Goal: Information Seeking & Learning: Learn about a topic

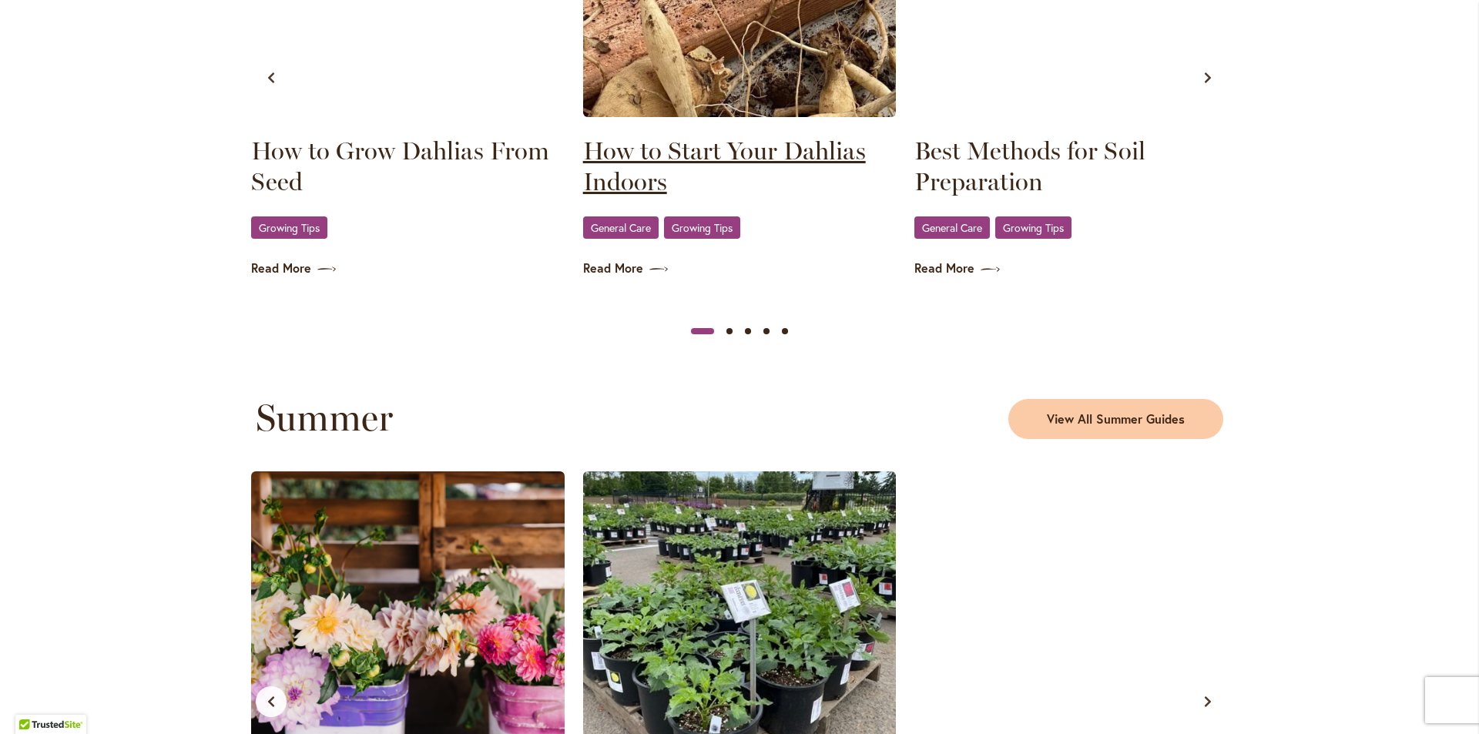
scroll to position [1078, 0]
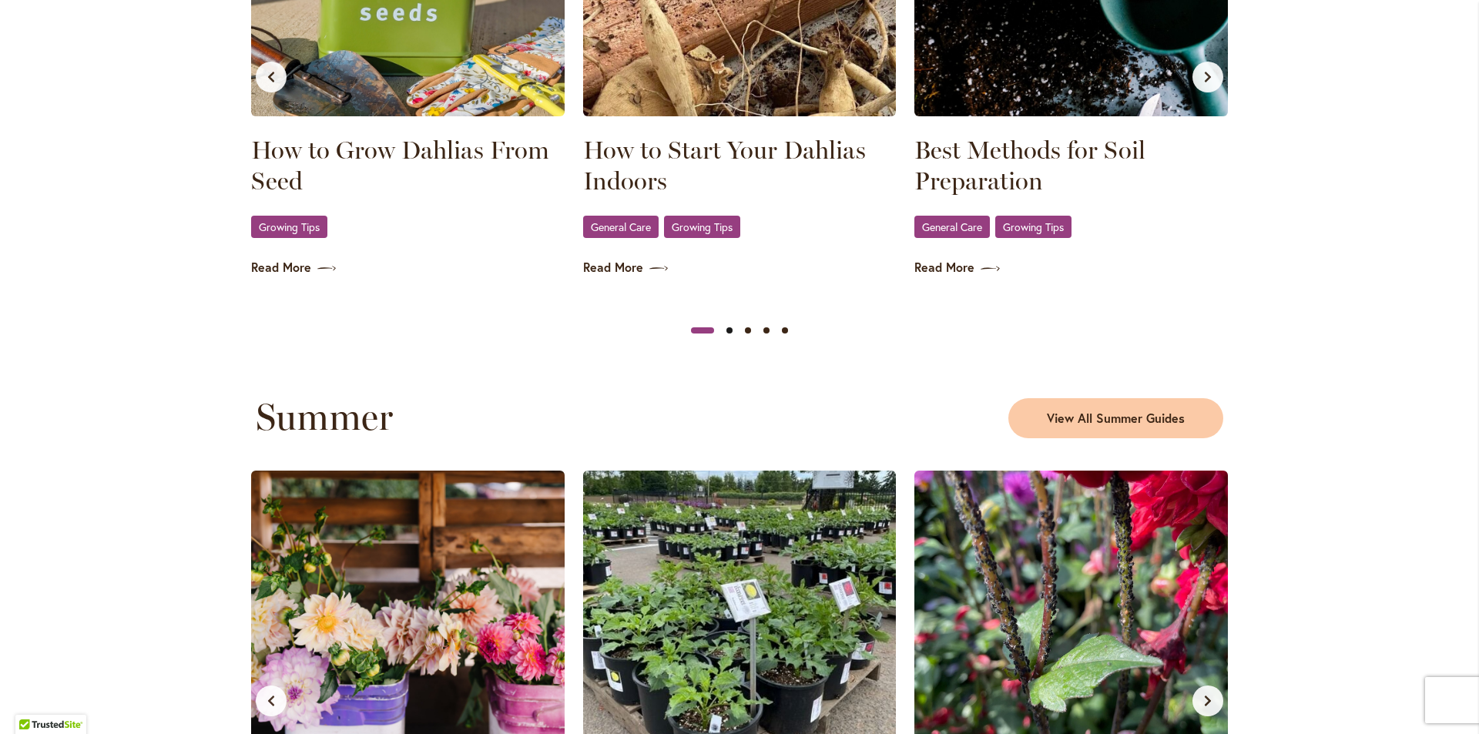
click at [721, 331] on button "Slide 2" at bounding box center [729, 330] width 18 height 18
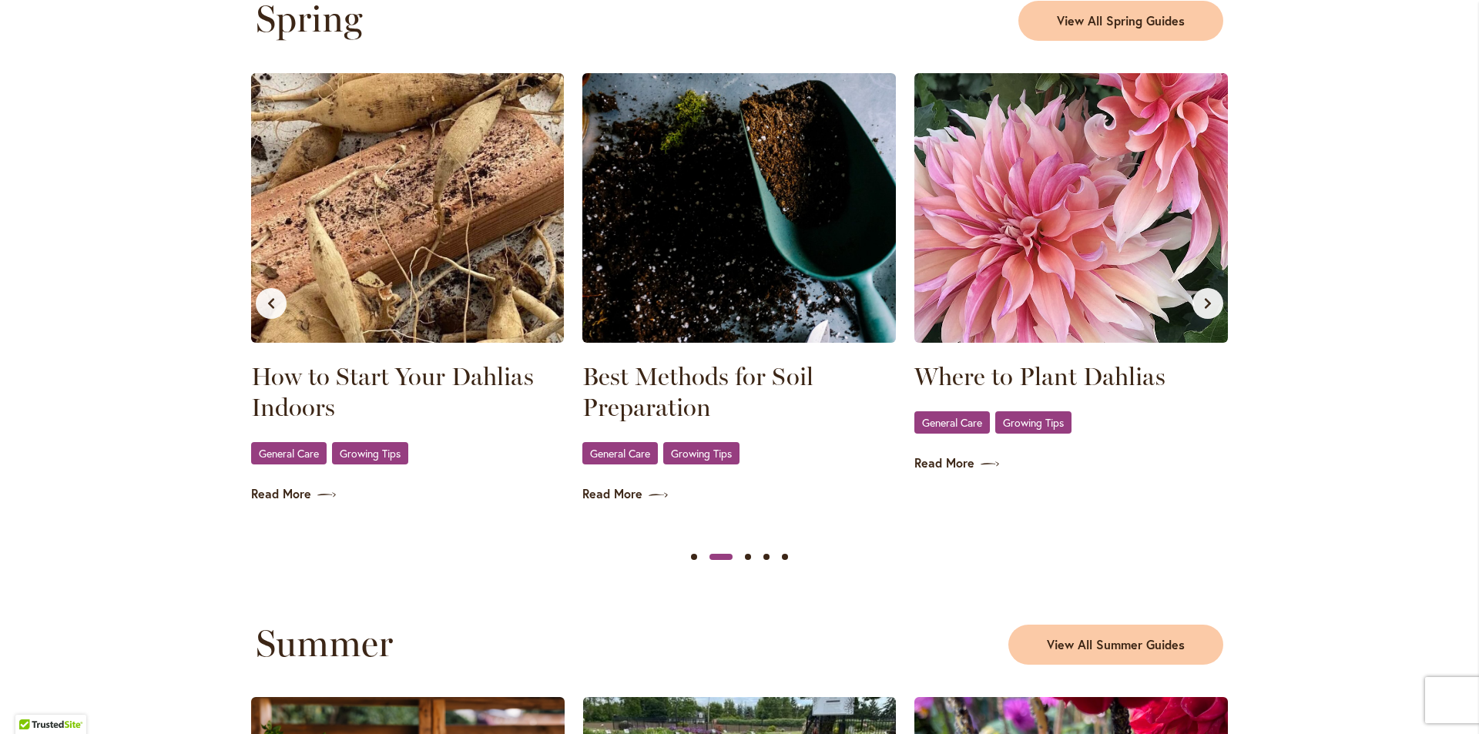
scroll to position [770, 0]
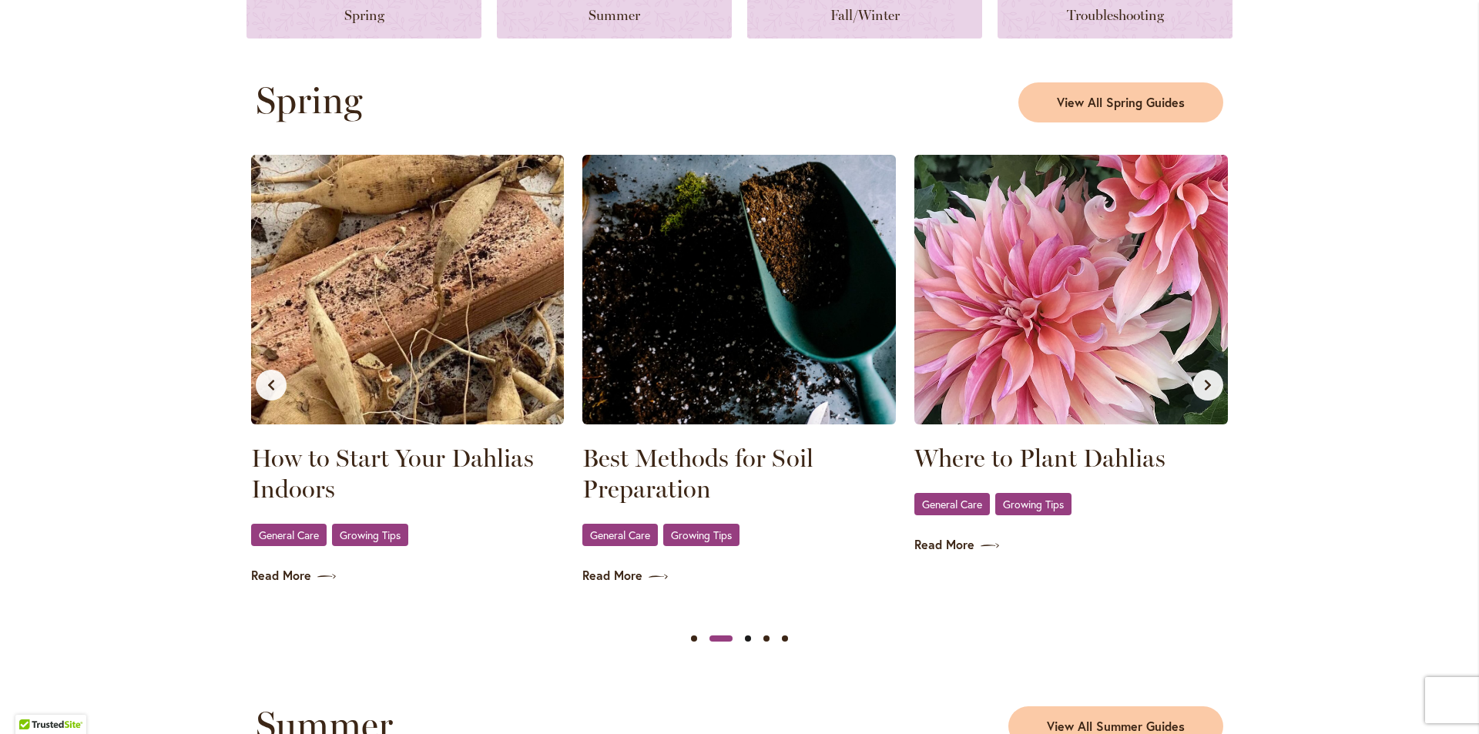
click at [742, 633] on button "Slide 3" at bounding box center [748, 638] width 18 height 18
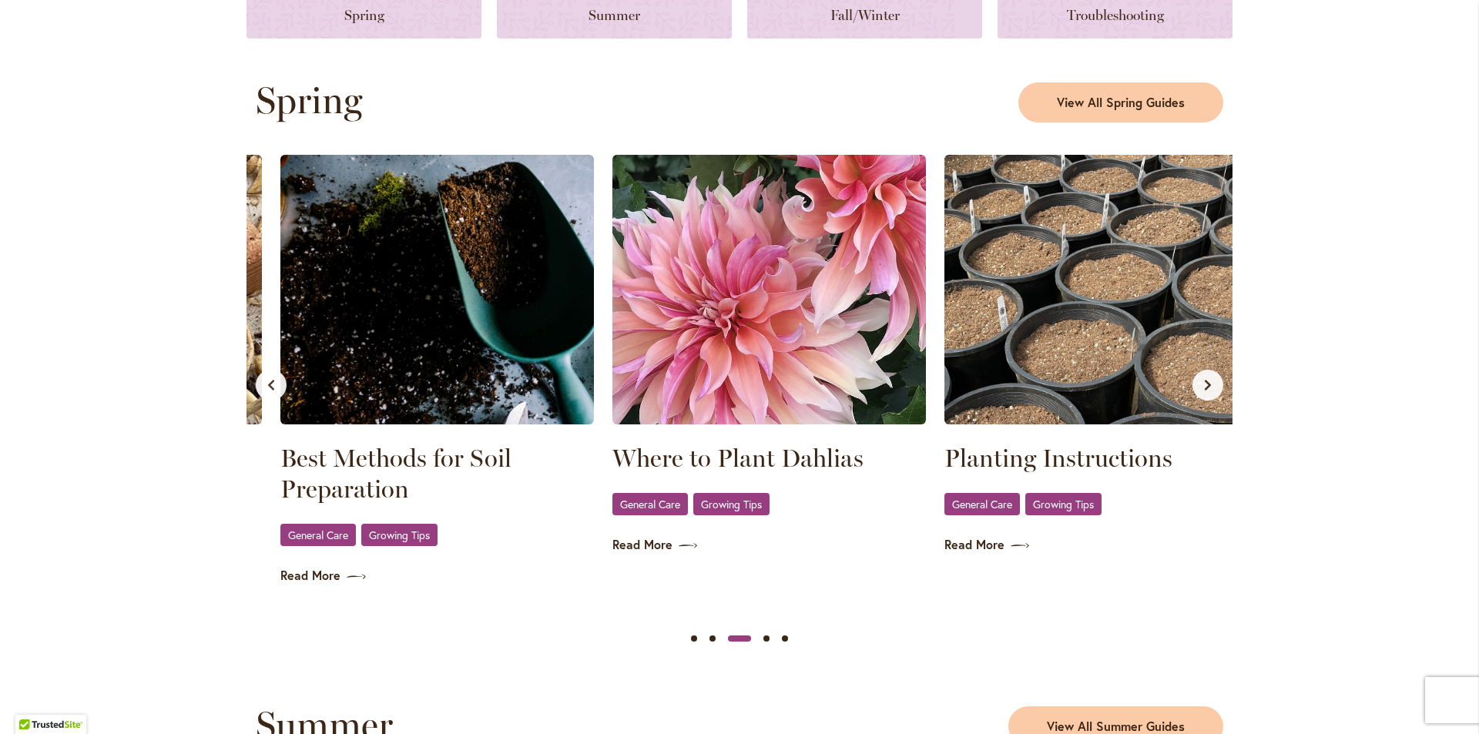
scroll to position [0, 663]
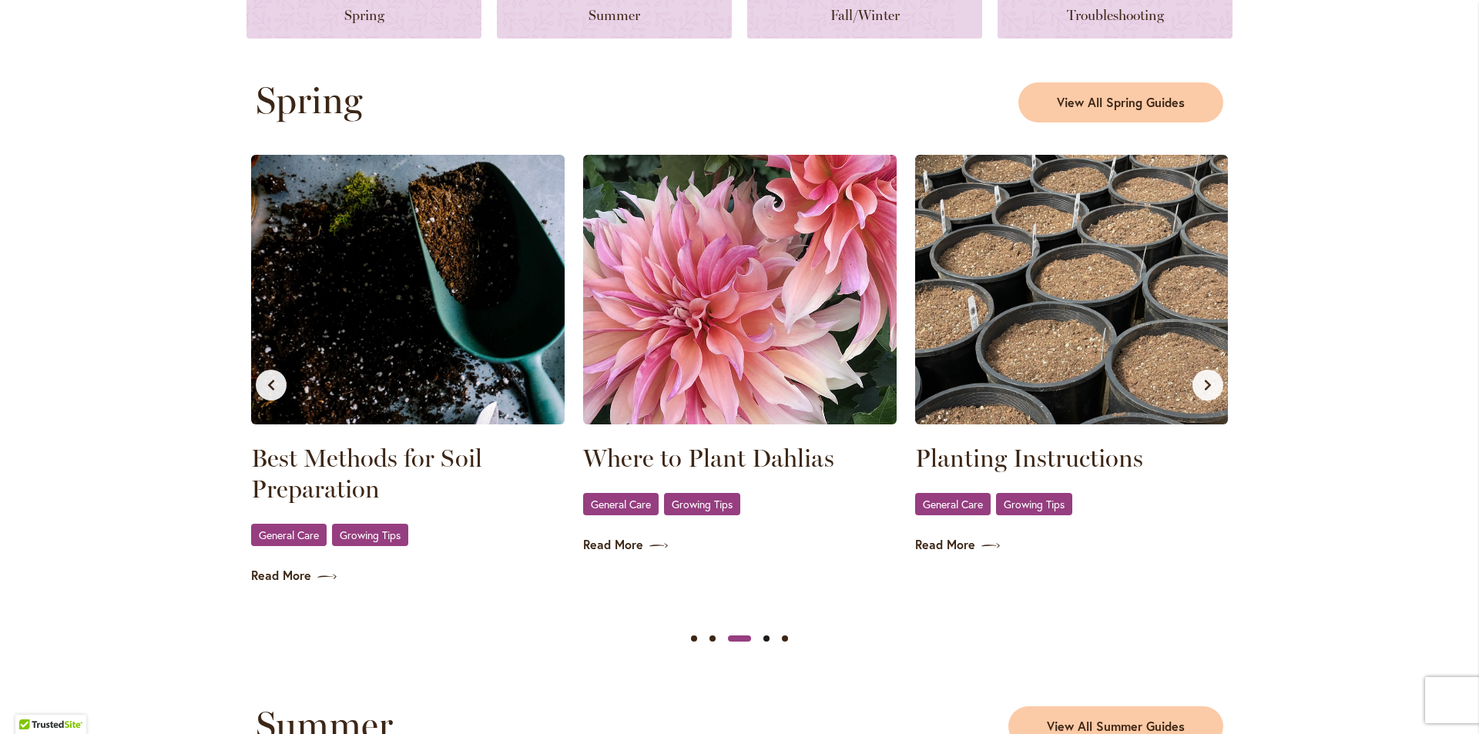
click at [764, 642] on button "Slide 4" at bounding box center [766, 638] width 18 height 18
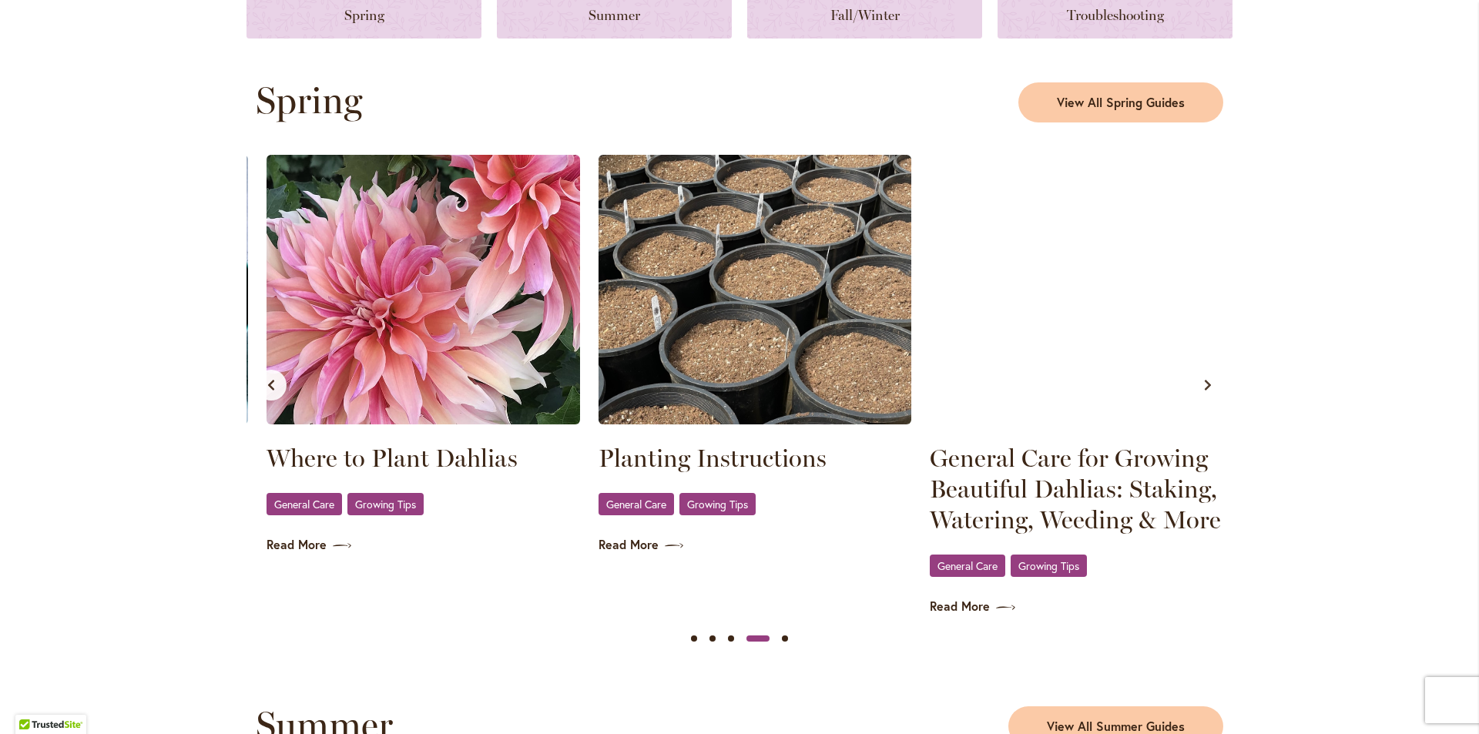
scroll to position [0, 995]
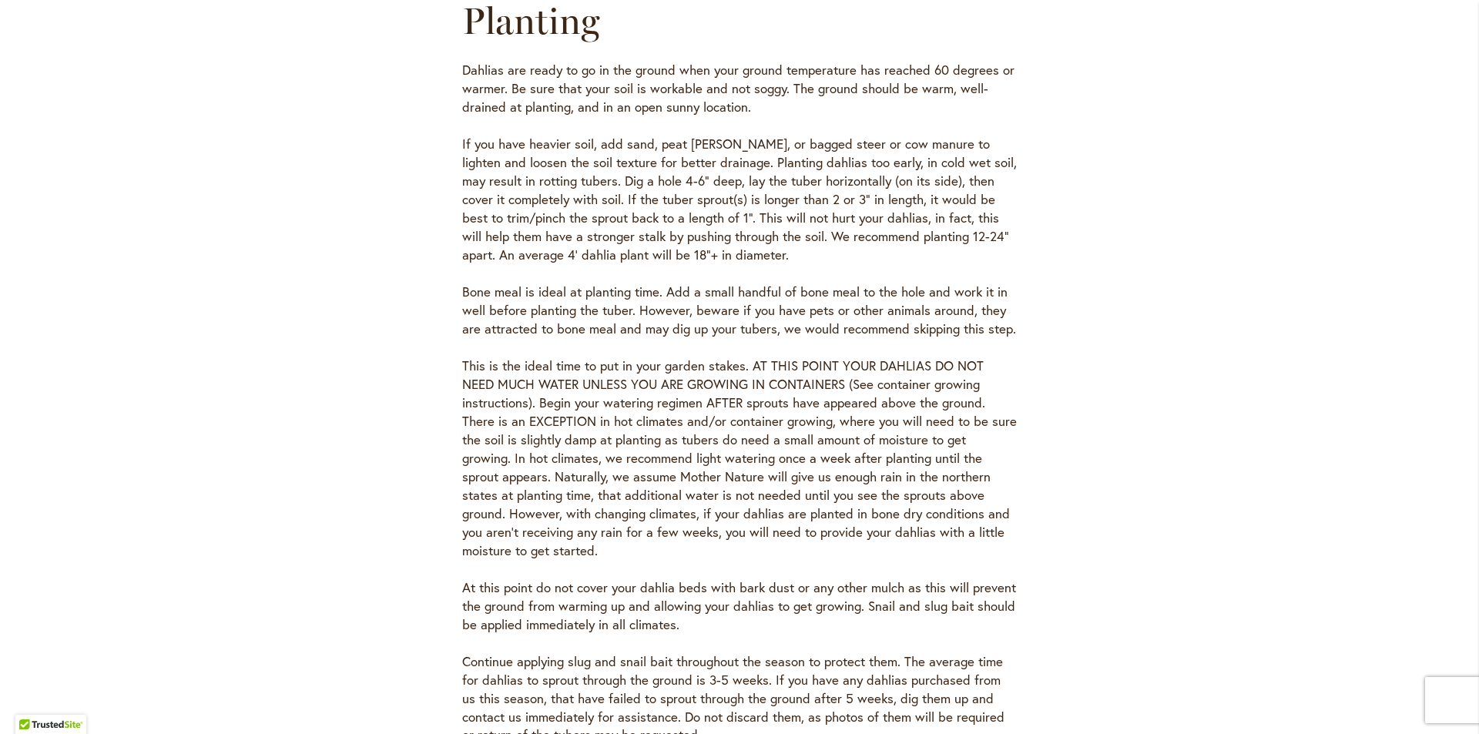
scroll to position [770, 0]
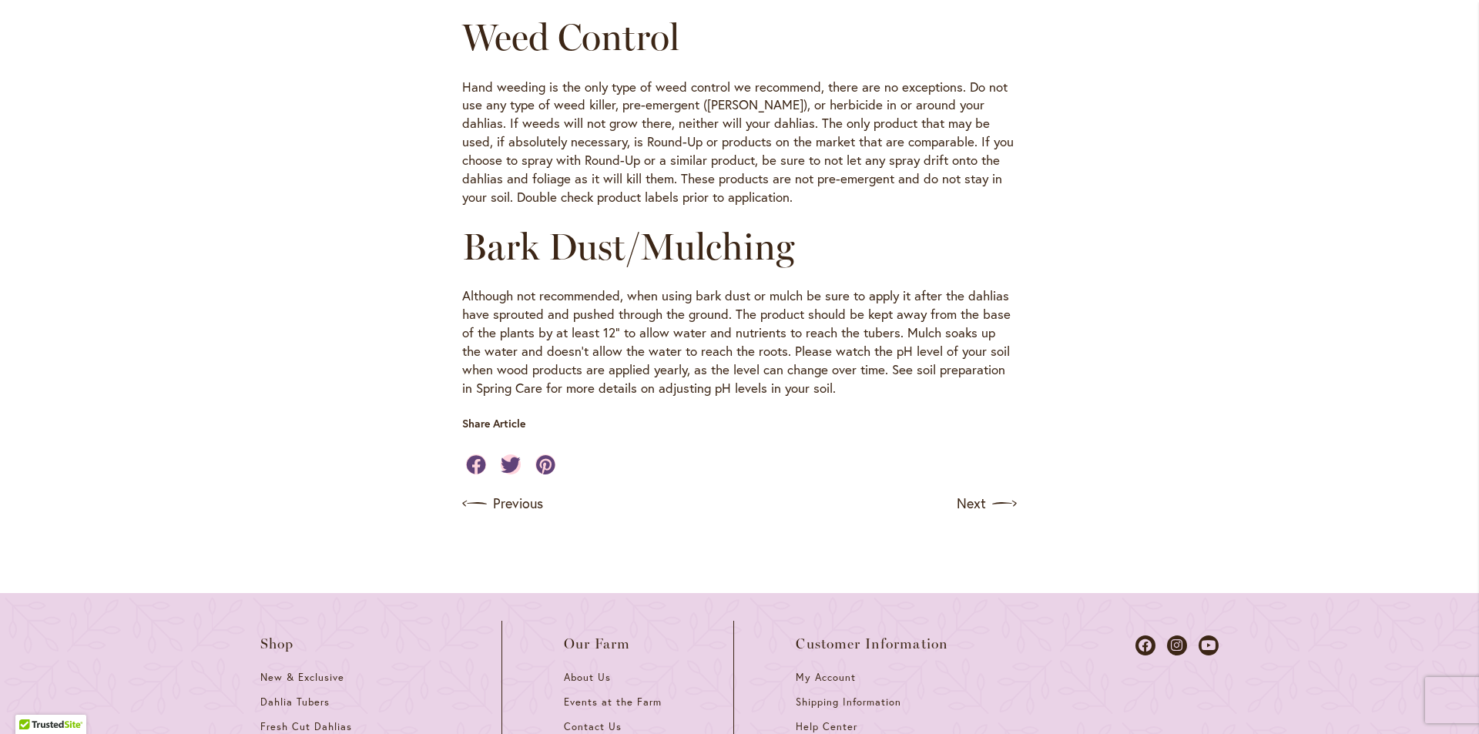
scroll to position [1647, 0]
